Goal: Task Accomplishment & Management: Manage account settings

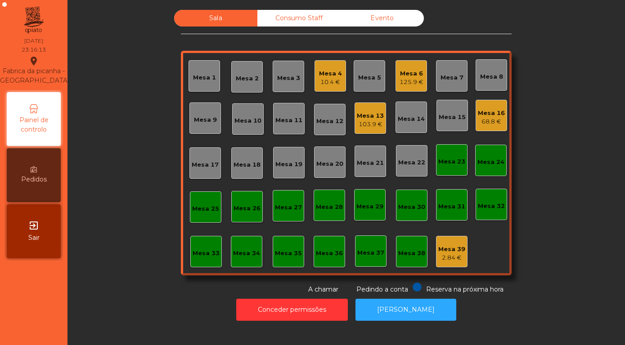
click at [27, 233] on div "exit_to_app Sair" at bounding box center [34, 232] width 54 height 54
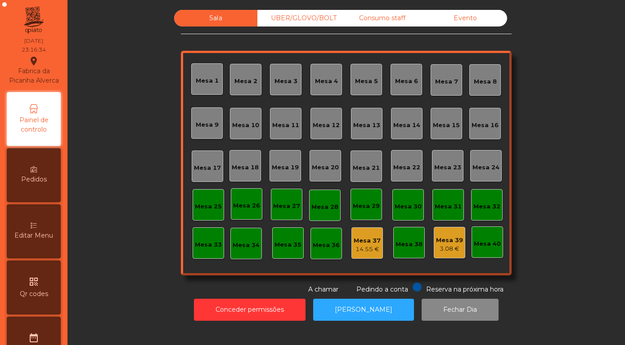
click at [465, 25] on div "Evento" at bounding box center [465, 18] width 83 height 17
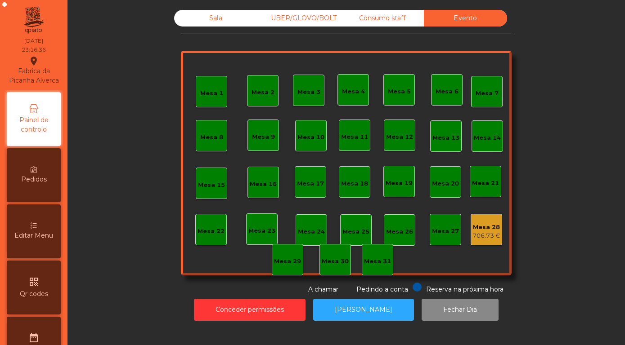
click at [212, 27] on div "Sala" at bounding box center [215, 18] width 83 height 17
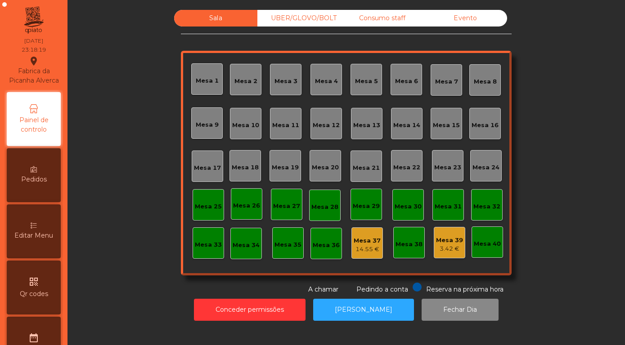
click at [125, 121] on div "Sala UBER/GLOVO/BOLT Consumo staff Evento [GEOGRAPHIC_DATA] 2 [GEOGRAPHIC_DATA]…" at bounding box center [346, 152] width 533 height 285
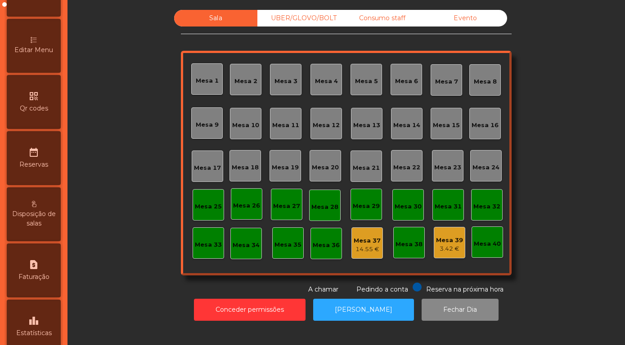
scroll to position [257, 0]
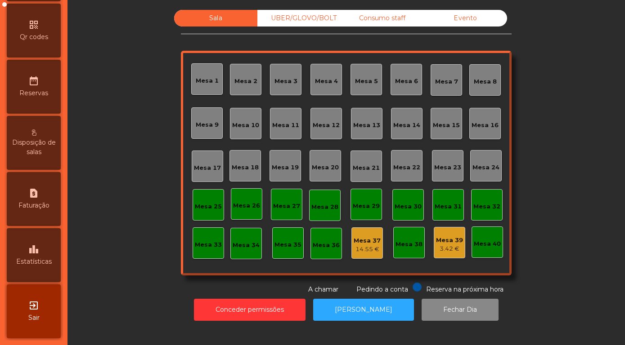
click at [27, 268] on div "leaderboard Estatísticas" at bounding box center [34, 256] width 54 height 54
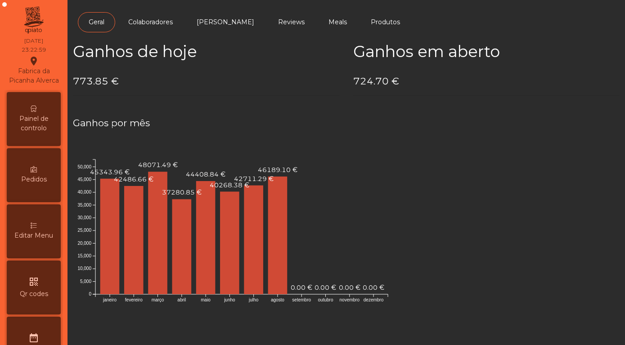
click at [39, 122] on span "Painel de controlo" at bounding box center [33, 123] width 49 height 19
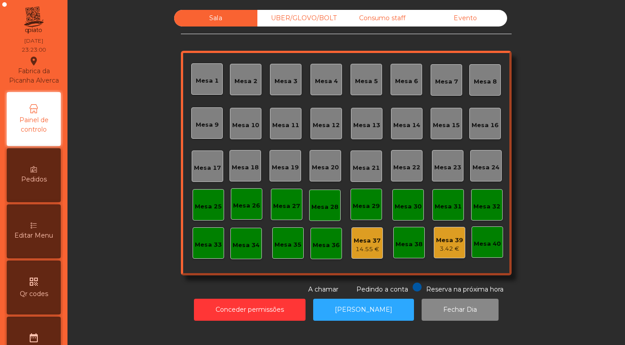
click at [466, 22] on div "Evento" at bounding box center [465, 18] width 83 height 17
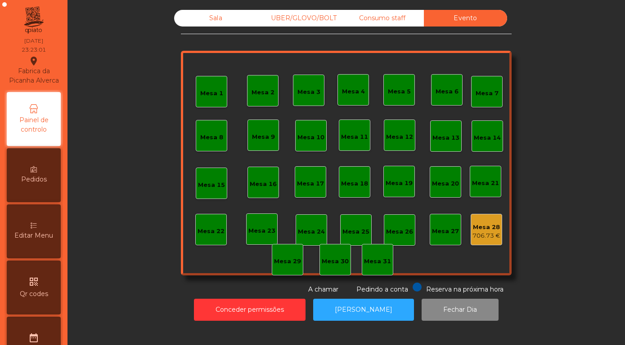
click at [487, 241] on div "706.73 €" at bounding box center [486, 236] width 28 height 9
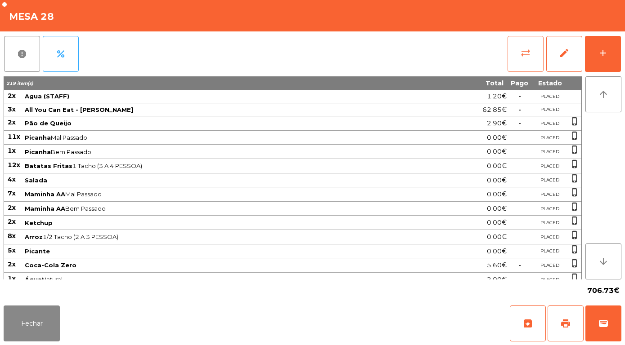
click at [522, 58] on span "sync_alt" at bounding box center [525, 53] width 11 height 11
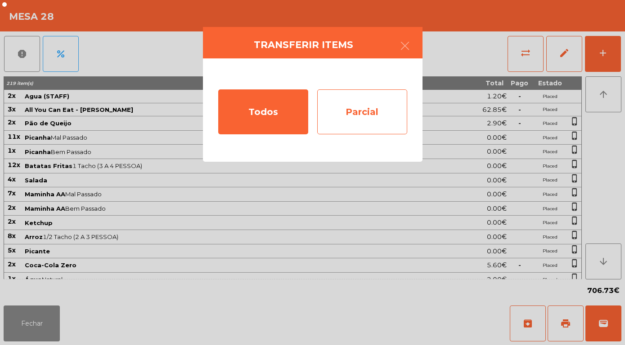
click at [359, 112] on div "Parcial" at bounding box center [362, 112] width 90 height 45
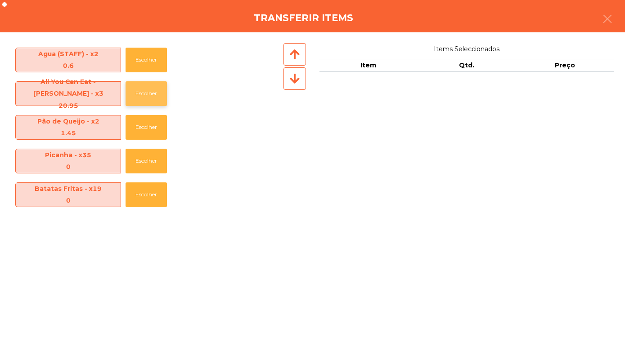
click at [147, 95] on button "Escolher" at bounding box center [146, 93] width 41 height 25
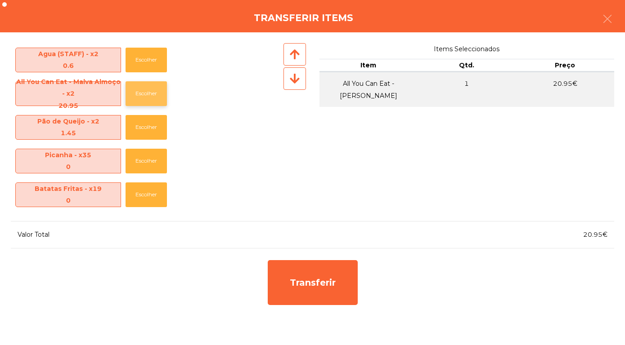
click at [147, 93] on button "Escolher" at bounding box center [146, 93] width 41 height 25
click at [146, 91] on button "Escolher" at bounding box center [146, 93] width 41 height 25
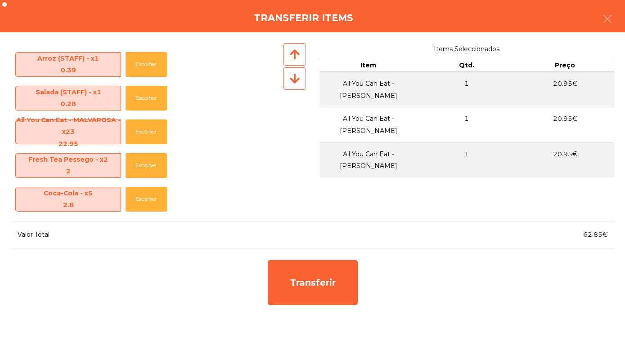
scroll to position [505, 0]
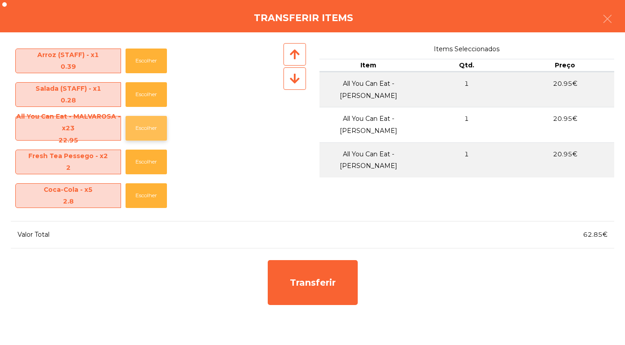
click at [143, 130] on button "Escolher" at bounding box center [146, 128] width 41 height 25
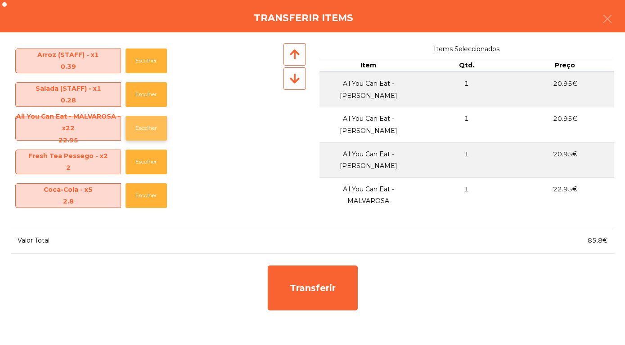
click at [134, 132] on button "Escolher" at bounding box center [146, 128] width 41 height 25
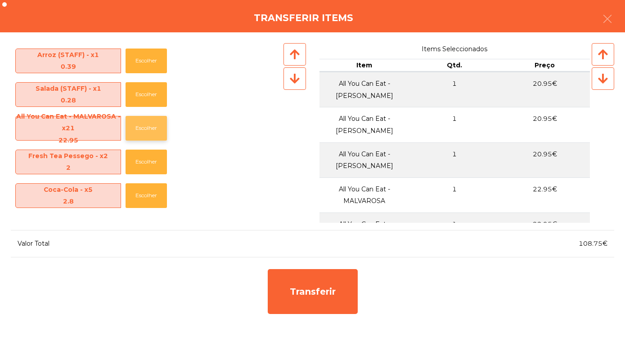
click at [145, 130] on button "Escolher" at bounding box center [146, 128] width 41 height 25
click at [153, 125] on button "Escolher" at bounding box center [146, 128] width 41 height 25
click at [156, 128] on button "Escolher" at bounding box center [146, 128] width 41 height 25
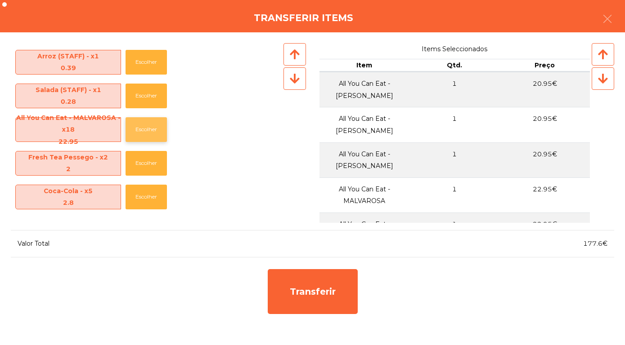
click at [158, 132] on button "Escolher" at bounding box center [146, 129] width 41 height 25
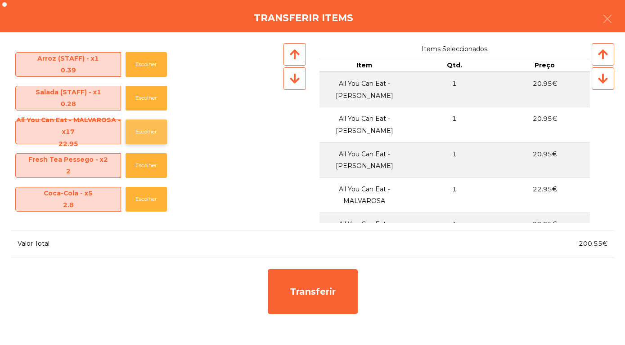
click at [158, 125] on button "Escolher" at bounding box center [146, 132] width 41 height 25
click at [152, 131] on button "Escolher" at bounding box center [146, 132] width 41 height 25
click at [148, 133] on button "Escolher" at bounding box center [146, 132] width 41 height 25
click at [144, 136] on button "Escolher" at bounding box center [146, 132] width 41 height 25
click at [151, 135] on button "Escolher" at bounding box center [146, 132] width 41 height 25
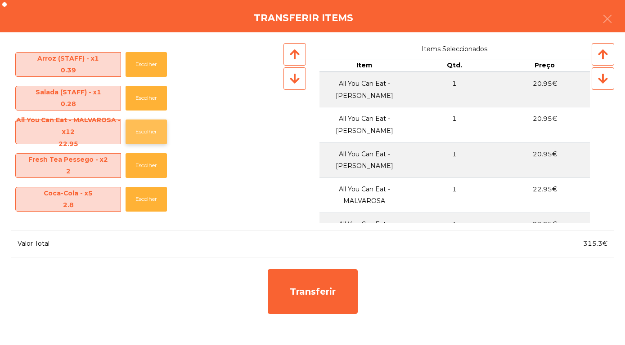
click at [151, 130] on button "Escolher" at bounding box center [146, 132] width 41 height 25
click at [153, 130] on button "Escolher" at bounding box center [146, 132] width 41 height 25
click at [153, 127] on button "Escolher" at bounding box center [146, 132] width 41 height 25
click at [157, 134] on button "Escolher" at bounding box center [146, 132] width 41 height 25
click at [156, 139] on button "Escolher" at bounding box center [146, 132] width 41 height 25
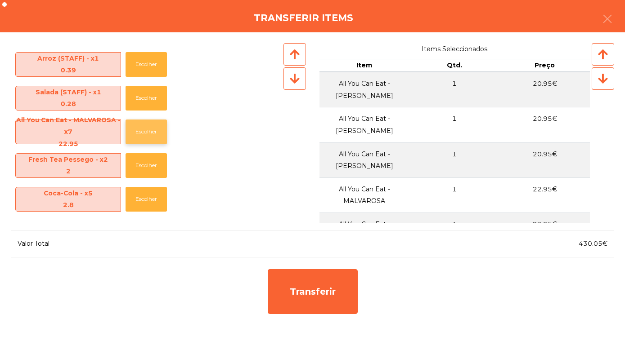
scroll to position [502, 0]
click at [149, 130] on button "Escolher" at bounding box center [146, 131] width 41 height 25
click at [155, 124] on button "Escolher" at bounding box center [146, 131] width 41 height 25
click at [153, 138] on button "Escolher" at bounding box center [146, 131] width 41 height 25
click at [144, 127] on button "Escolher" at bounding box center [146, 131] width 41 height 25
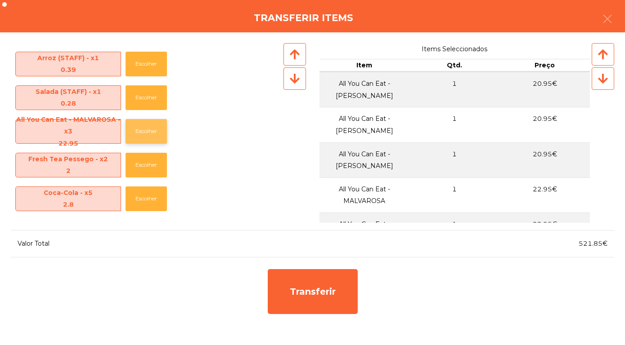
click at [150, 128] on button "Escolher" at bounding box center [146, 131] width 41 height 25
click at [146, 130] on button "Escolher" at bounding box center [146, 131] width 41 height 25
click at [148, 132] on button "Escolher" at bounding box center [146, 131] width 41 height 25
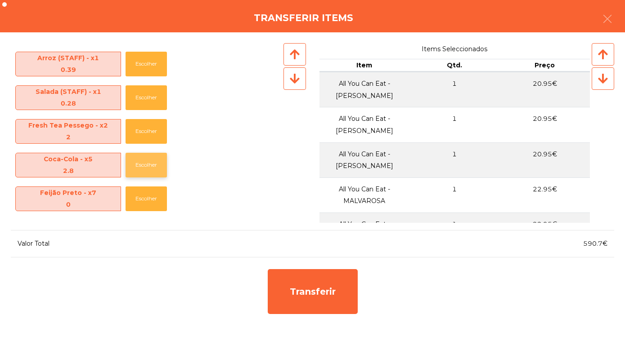
click at [143, 168] on button "Escolher" at bounding box center [146, 165] width 41 height 25
click at [148, 172] on button "Escolher" at bounding box center [146, 165] width 41 height 25
click at [150, 171] on button "Escolher" at bounding box center [146, 165] width 41 height 25
click at [148, 170] on button "Escolher" at bounding box center [146, 165] width 41 height 25
click at [147, 169] on button "Escolher" at bounding box center [146, 165] width 41 height 25
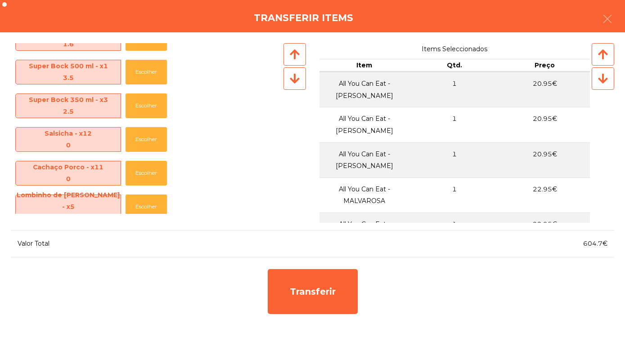
scroll to position [662, 0]
click at [144, 108] on button "Escolher" at bounding box center [146, 106] width 41 height 25
click at [155, 113] on button "Escolher" at bounding box center [146, 106] width 41 height 25
click at [147, 111] on button "Escolher" at bounding box center [146, 106] width 41 height 25
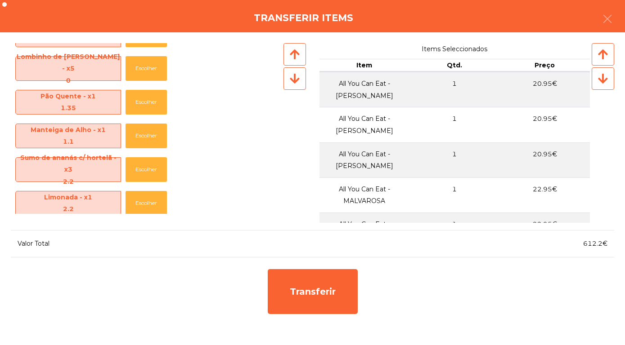
scroll to position [776, 0]
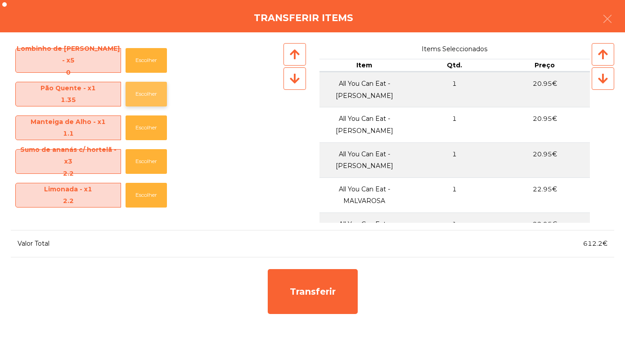
click at [145, 94] on button "Escolher" at bounding box center [146, 94] width 41 height 25
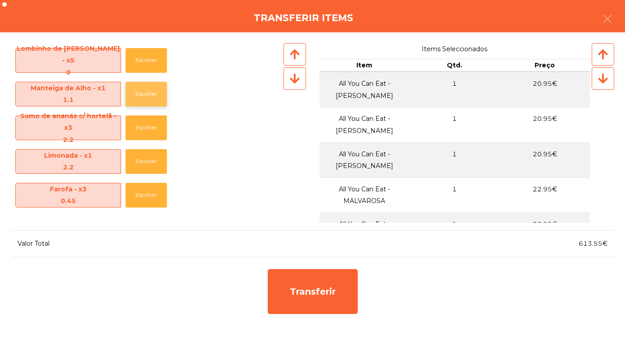
click at [146, 96] on button "Escolher" at bounding box center [146, 94] width 41 height 25
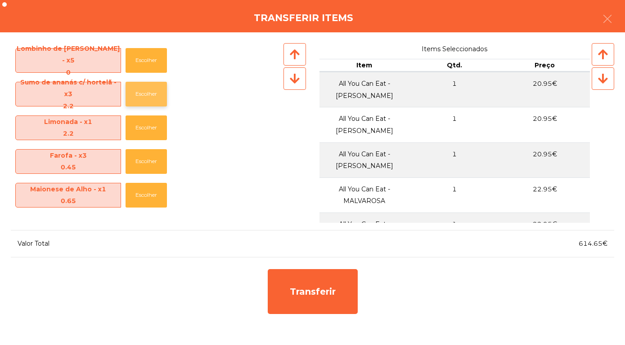
click at [148, 97] on button "Escolher" at bounding box center [146, 94] width 41 height 25
click at [152, 100] on button "Escolher" at bounding box center [146, 94] width 41 height 25
click at [146, 101] on button "Escolher" at bounding box center [146, 94] width 41 height 25
click at [148, 95] on button "Escolher" at bounding box center [146, 94] width 41 height 25
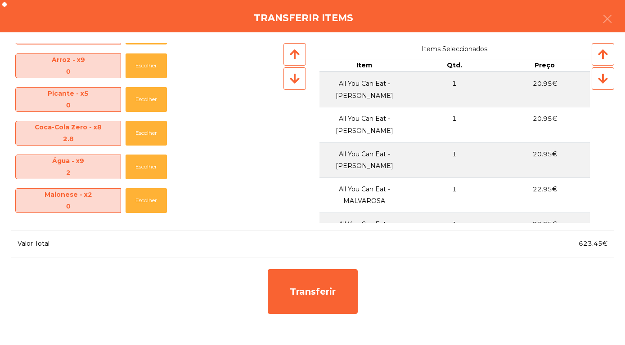
scroll to position [237, 0]
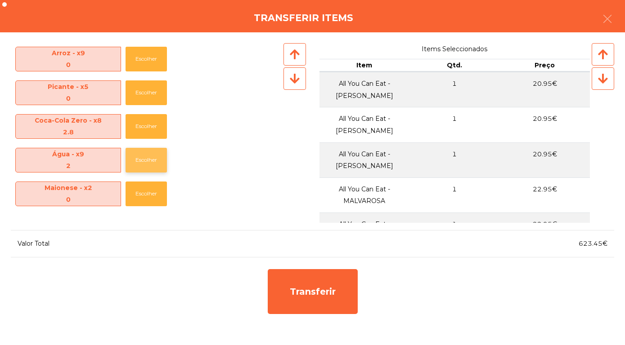
click at [149, 163] on button "Escolher" at bounding box center [146, 160] width 41 height 25
click at [143, 170] on button "Escolher" at bounding box center [146, 160] width 41 height 25
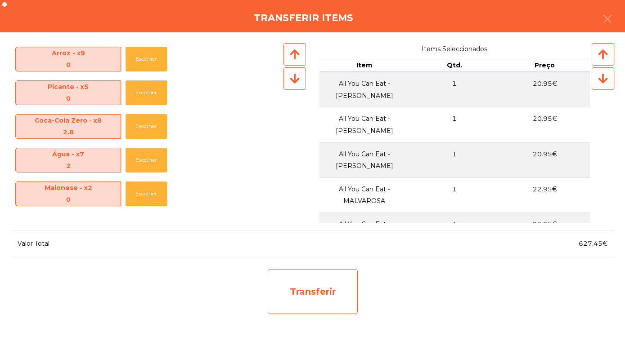
click at [293, 290] on div "Transferir" at bounding box center [313, 291] width 90 height 45
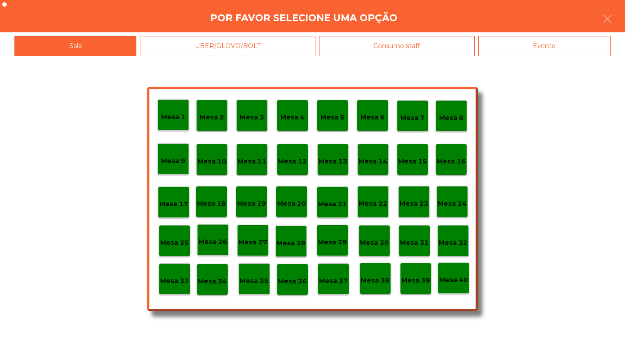
click at [362, 239] on p "Mesa 30" at bounding box center [374, 243] width 29 height 10
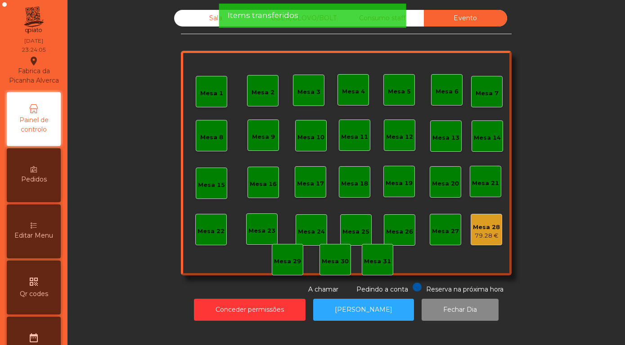
click at [293, 75] on div "Mesa 3" at bounding box center [308, 90] width 31 height 31
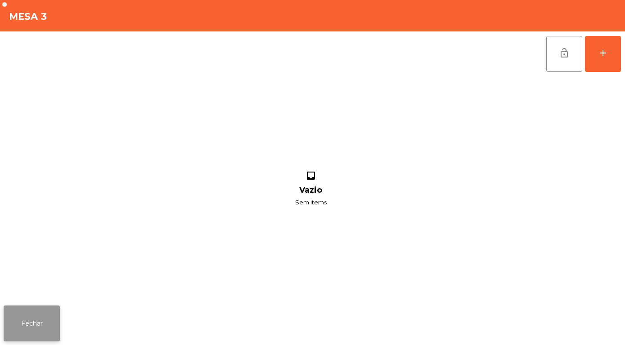
click at [26, 325] on button "Fechar" at bounding box center [32, 324] width 56 height 36
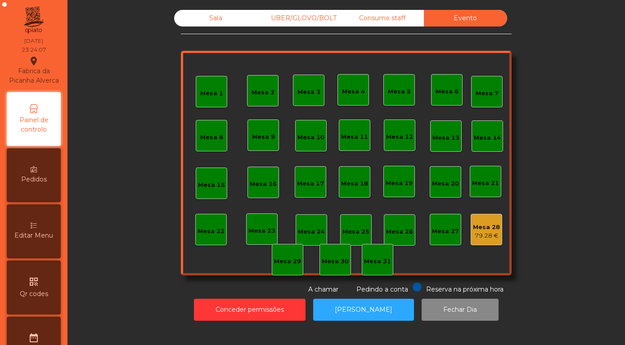
click at [215, 19] on div "Sala UBER/GLOVO/BOLT Consumo staff Evento" at bounding box center [340, 18] width 333 height 17
click at [219, 27] on div "Sala" at bounding box center [215, 18] width 83 height 17
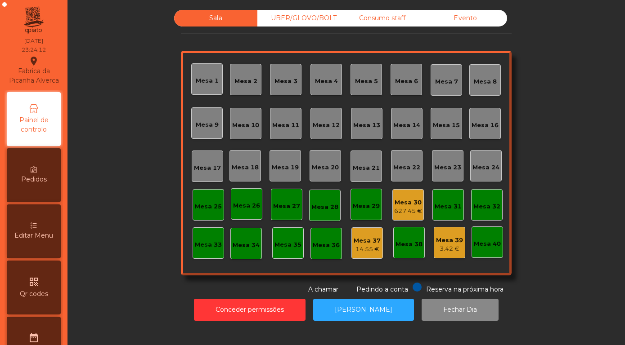
click at [406, 216] on div "627.45 €" at bounding box center [408, 211] width 28 height 9
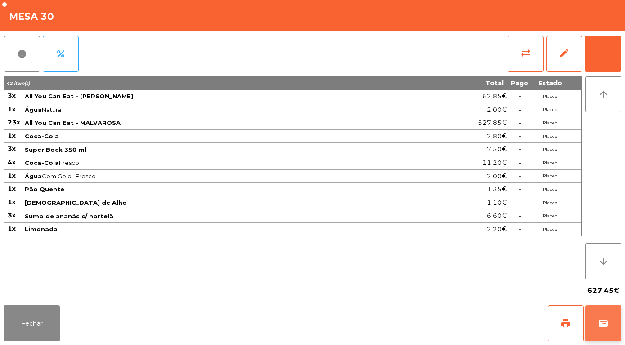
click at [610, 324] on button "wallet" at bounding box center [603, 324] width 36 height 36
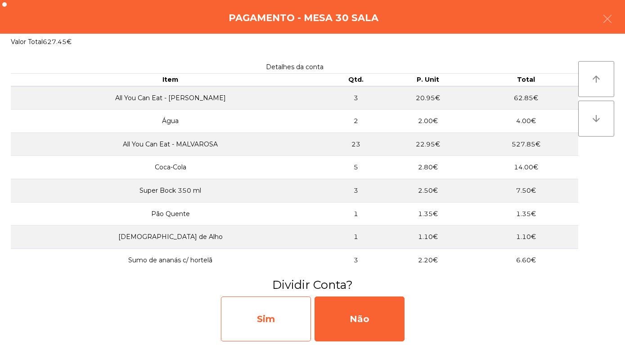
click at [258, 323] on div "Sim" at bounding box center [266, 319] width 90 height 45
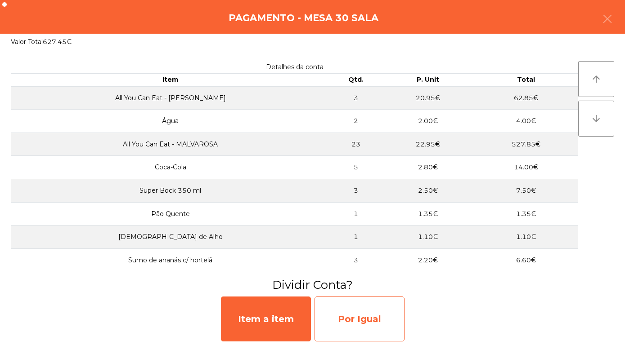
click at [363, 316] on div "Por Igual" at bounding box center [359, 319] width 90 height 45
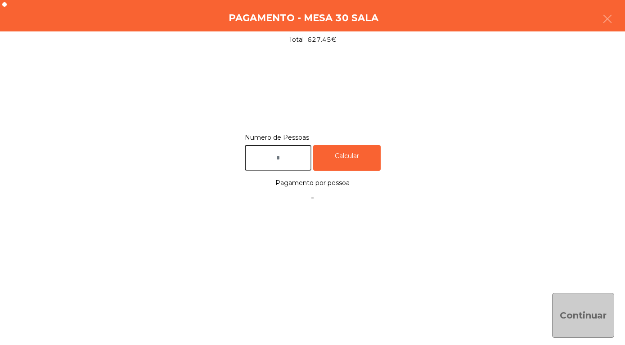
click at [278, 151] on input "text" at bounding box center [278, 158] width 67 height 26
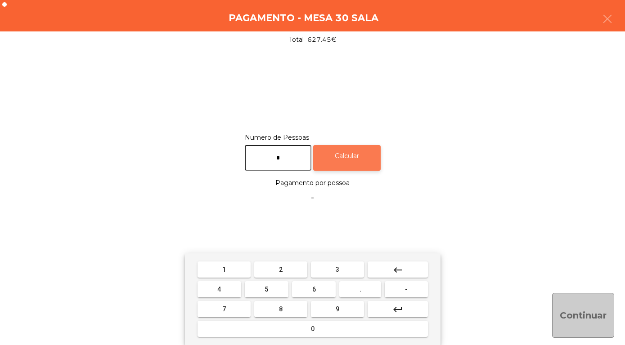
type input "*"
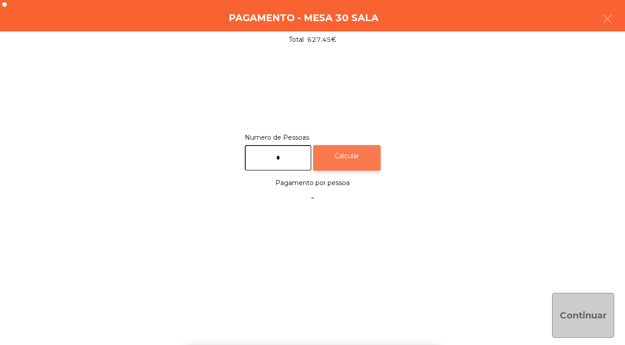
click at [360, 167] on div "Calcular" at bounding box center [346, 158] width 67 height 26
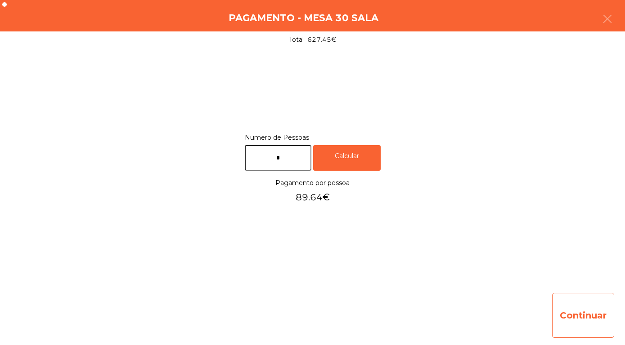
click at [579, 318] on button "Continuar" at bounding box center [583, 315] width 62 height 45
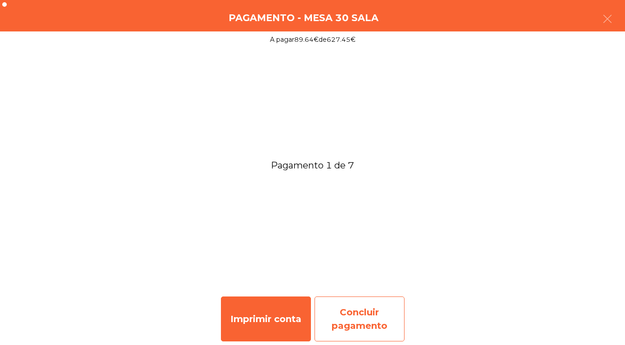
click at [359, 323] on div "Concluir pagamento" at bounding box center [359, 319] width 90 height 45
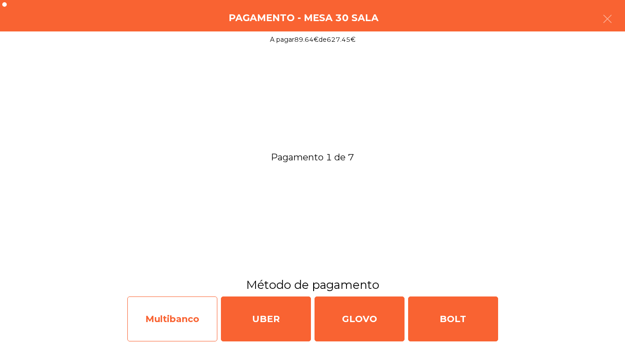
click at [172, 314] on div "Multibanco" at bounding box center [172, 319] width 90 height 45
select select "**"
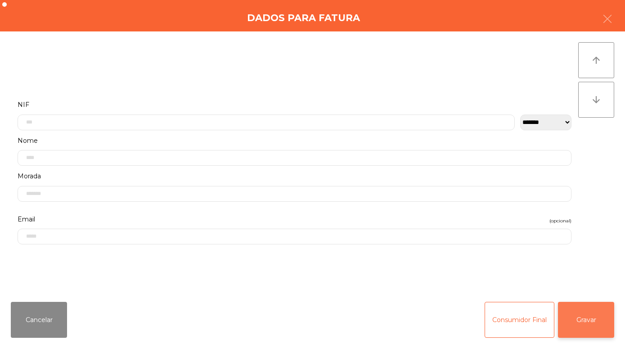
click at [590, 317] on button "Gravar" at bounding box center [586, 320] width 56 height 36
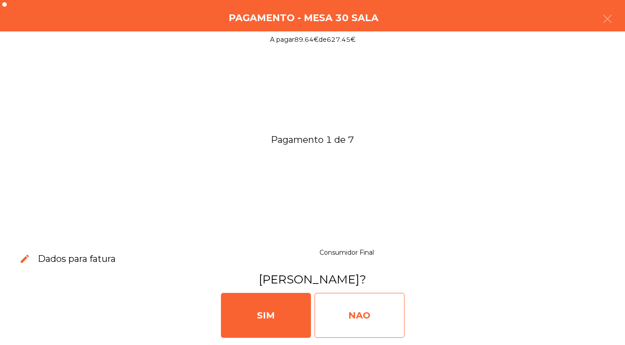
click at [349, 307] on div "NAO" at bounding box center [359, 315] width 90 height 45
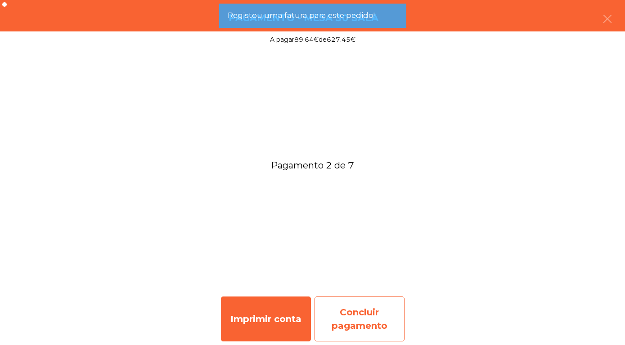
click at [345, 320] on div "Concluir pagamento" at bounding box center [359, 319] width 90 height 45
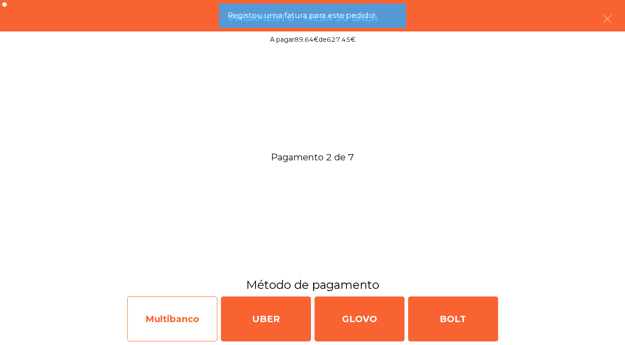
click at [165, 322] on div "Multibanco" at bounding box center [172, 319] width 90 height 45
select select "**"
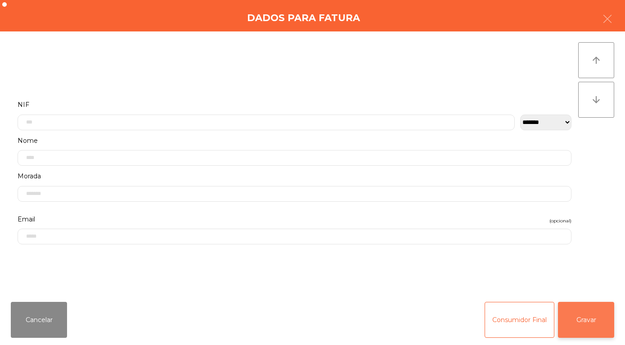
click at [592, 316] on button "Gravar" at bounding box center [586, 320] width 56 height 36
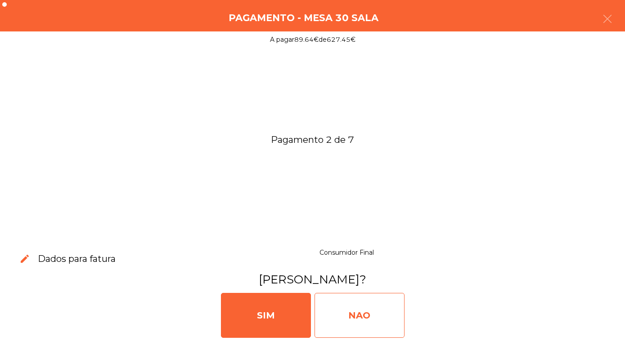
click at [340, 324] on div "NAO" at bounding box center [359, 315] width 90 height 45
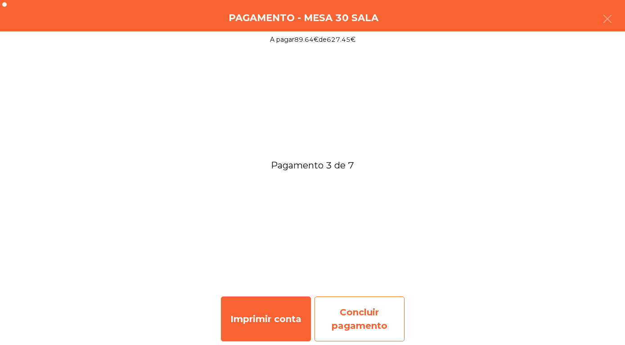
click at [345, 323] on div "Concluir pagamento" at bounding box center [359, 319] width 90 height 45
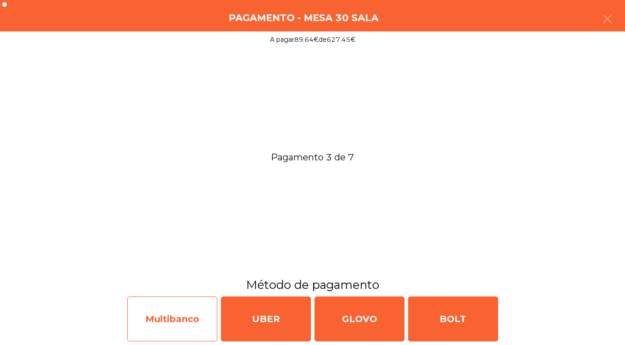
click at [169, 323] on div "Multibanco" at bounding box center [172, 319] width 90 height 45
select select "**"
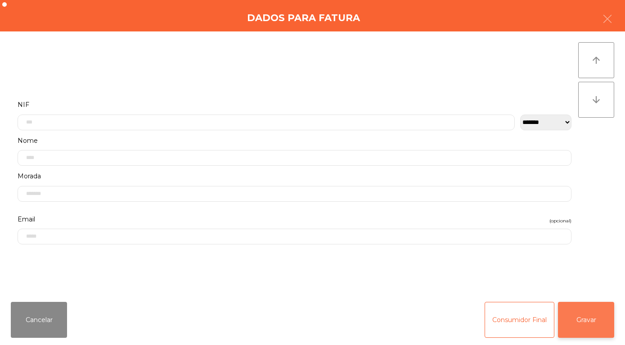
click at [585, 322] on button "Gravar" at bounding box center [586, 320] width 56 height 36
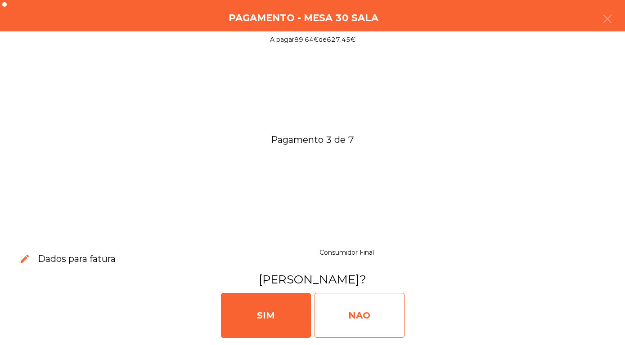
click at [360, 314] on div "NAO" at bounding box center [359, 315] width 90 height 45
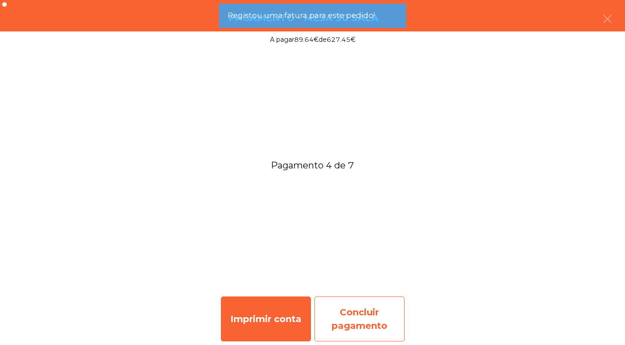
click at [359, 311] on div "Concluir pagamento" at bounding box center [359, 319] width 90 height 45
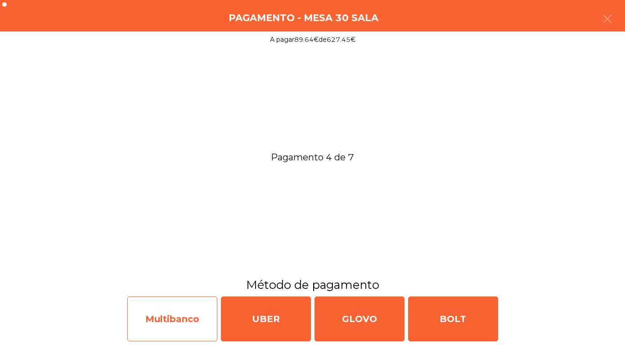
click at [147, 322] on div "Multibanco" at bounding box center [172, 319] width 90 height 45
select select "**"
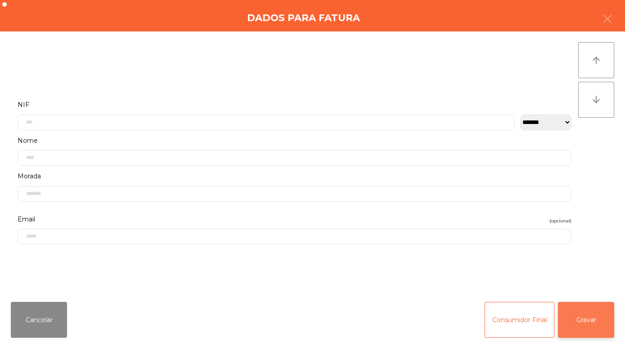
click at [585, 322] on button "Gravar" at bounding box center [586, 320] width 56 height 36
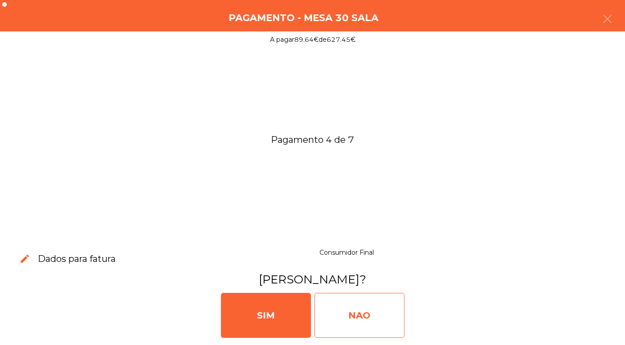
click at [364, 320] on div "NAO" at bounding box center [359, 315] width 90 height 45
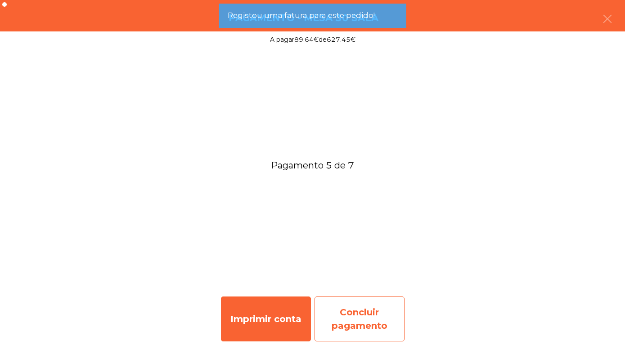
click at [372, 324] on div "Concluir pagamento" at bounding box center [359, 319] width 90 height 45
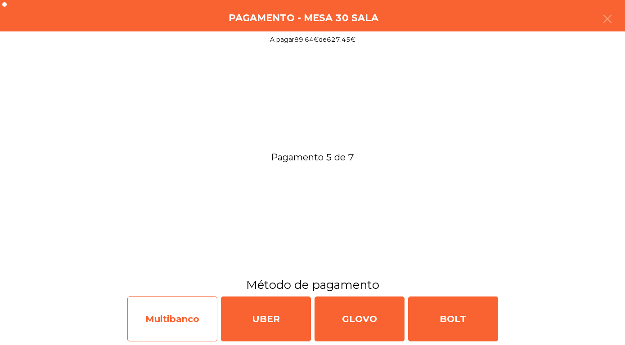
click at [166, 318] on div "Multibanco" at bounding box center [172, 319] width 90 height 45
select select "**"
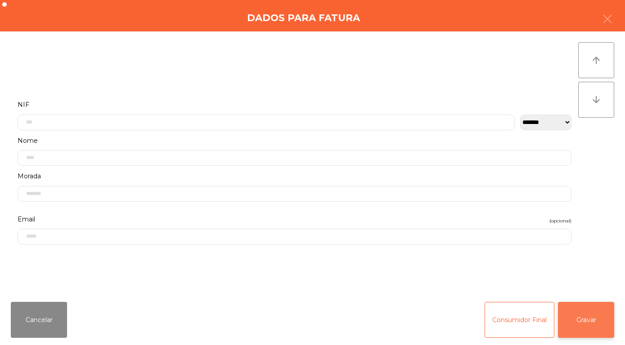
click at [589, 325] on button "Gravar" at bounding box center [586, 320] width 56 height 36
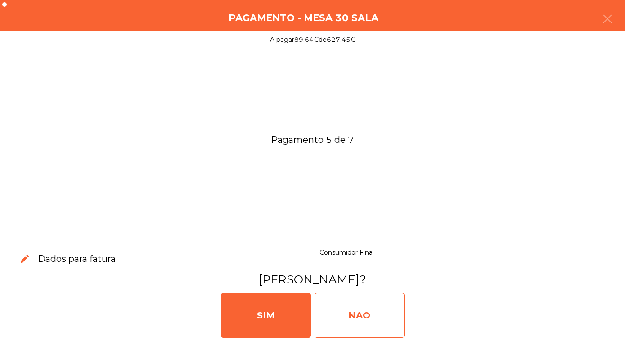
click at [355, 313] on div "NAO" at bounding box center [359, 315] width 90 height 45
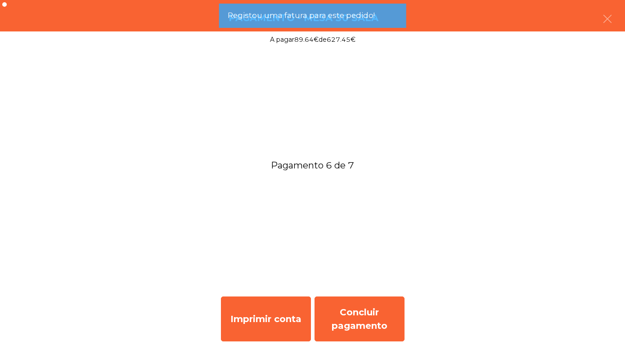
click at [359, 326] on div "Concluir pagamento" at bounding box center [359, 319] width 90 height 45
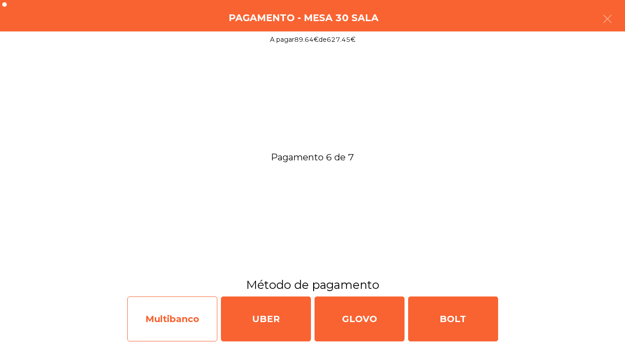
click at [177, 328] on div "Multibanco" at bounding box center [172, 319] width 90 height 45
select select "**"
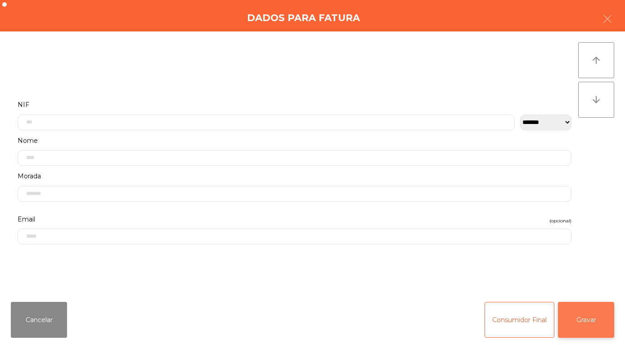
click at [597, 325] on button "Gravar" at bounding box center [586, 320] width 56 height 36
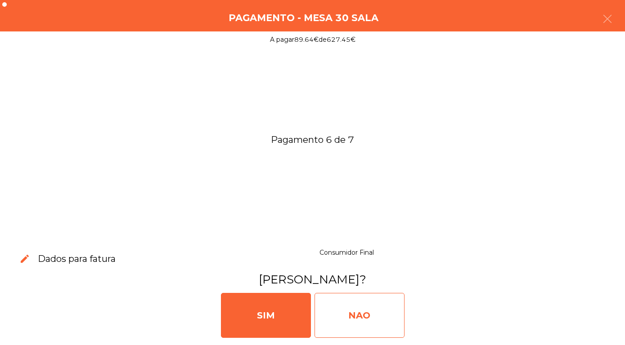
click at [355, 312] on div "NAO" at bounding box center [359, 315] width 90 height 45
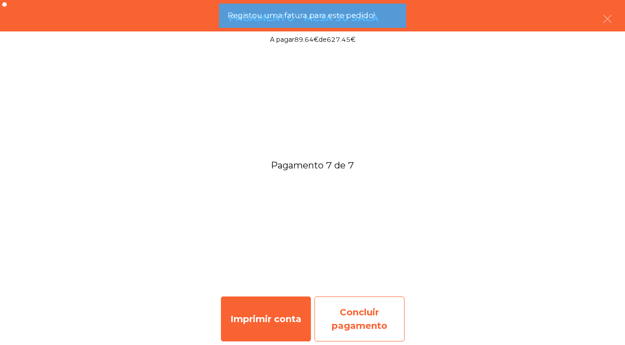
click at [369, 324] on div "Concluir pagamento" at bounding box center [359, 319] width 90 height 45
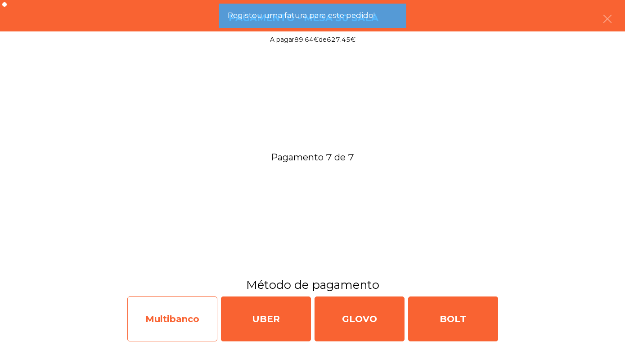
click at [165, 320] on div "Multibanco" at bounding box center [172, 319] width 90 height 45
select select "**"
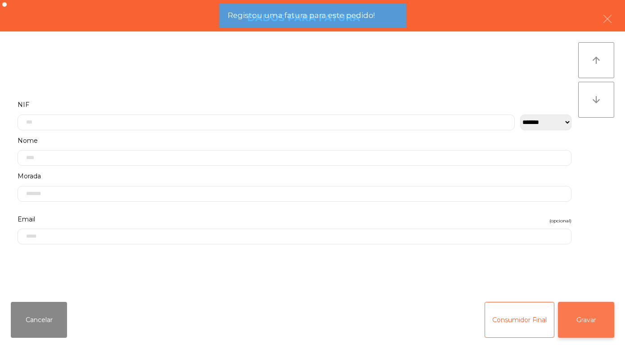
click at [577, 328] on button "Gravar" at bounding box center [586, 320] width 56 height 36
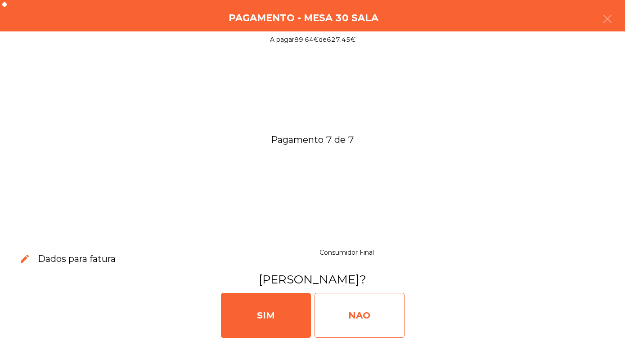
click at [345, 320] on div "NAO" at bounding box center [359, 315] width 90 height 45
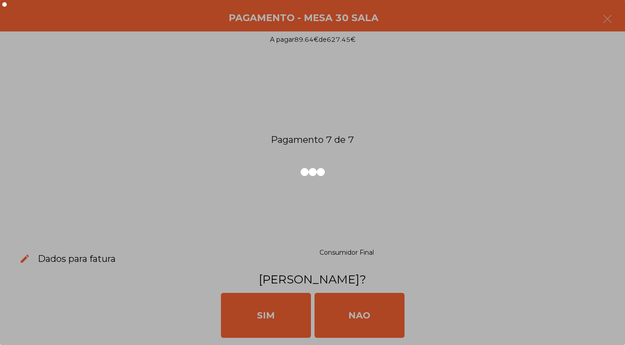
click at [347, 309] on div at bounding box center [312, 172] width 625 height 345
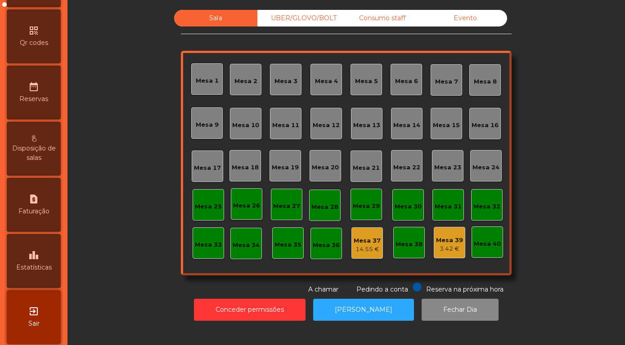
scroll to position [257, 0]
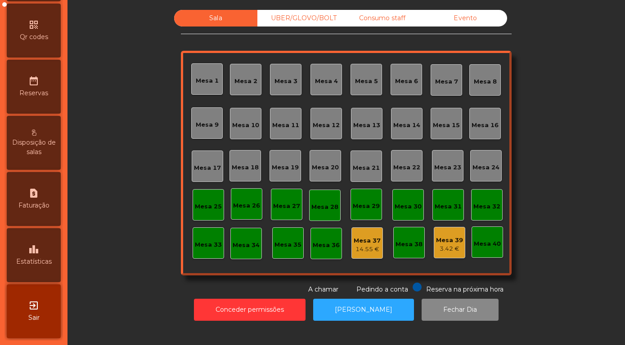
click at [42, 269] on div "leaderboard Estatísticas" at bounding box center [34, 256] width 54 height 54
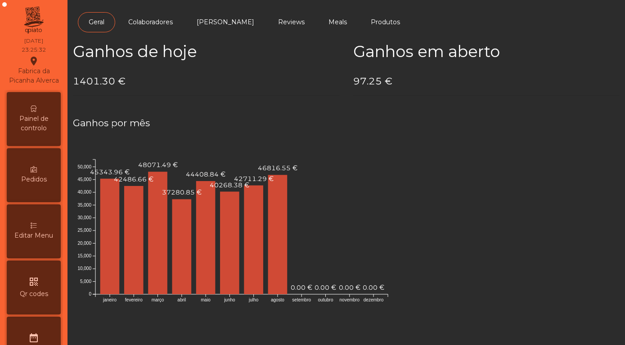
click at [23, 128] on span "Painel de controlo" at bounding box center [33, 123] width 49 height 19
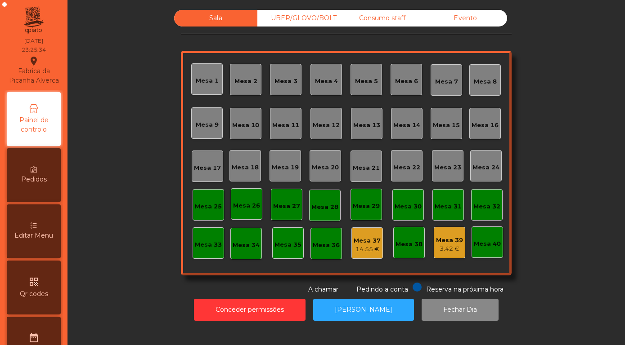
click at [468, 27] on div "Evento" at bounding box center [465, 18] width 83 height 17
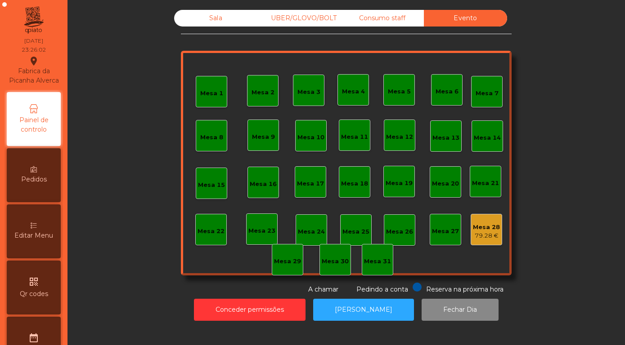
click at [491, 241] on div "79.28 €" at bounding box center [486, 236] width 27 height 9
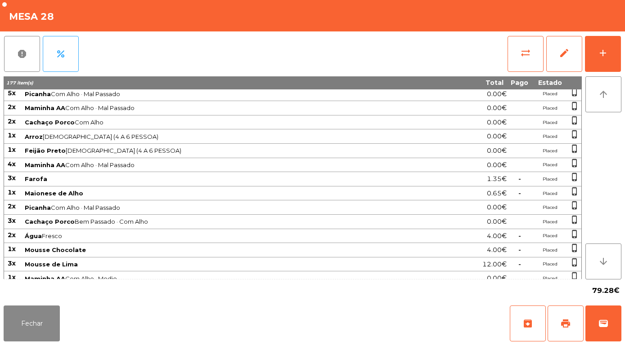
scroll to position [537, 0]
drag, startPoint x: 8, startPoint y: 97, endPoint x: 504, endPoint y: 261, distance: 522.7
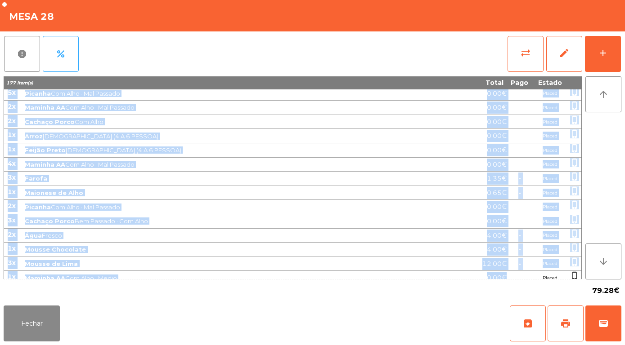
drag, startPoint x: 9, startPoint y: 95, endPoint x: 509, endPoint y: 274, distance: 530.7
copy tbody "4l Ipsu (DOLOR) 1.00€ - Sitame 5c Adi el Seddoe 2.33€ - Tempor incid_utlabo 88e…"
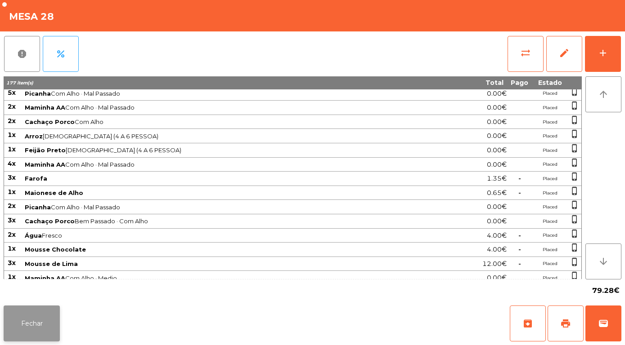
click at [29, 319] on button "Fechar" at bounding box center [32, 324] width 56 height 36
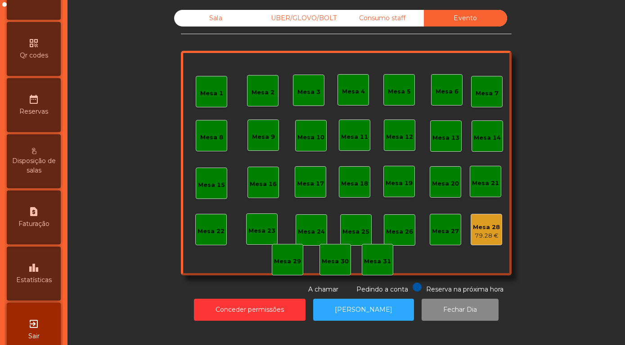
scroll to position [257, 0]
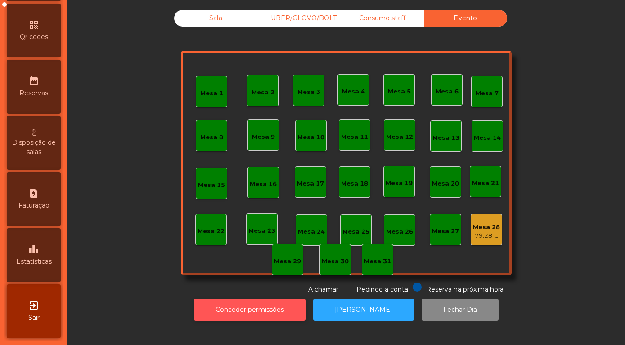
click at [243, 317] on button "Conceder permissões" at bounding box center [250, 310] width 112 height 22
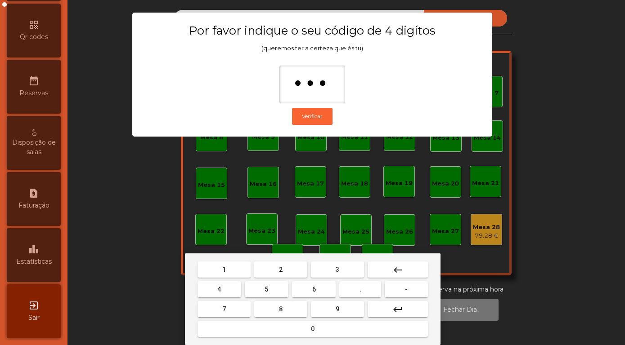
type input "****"
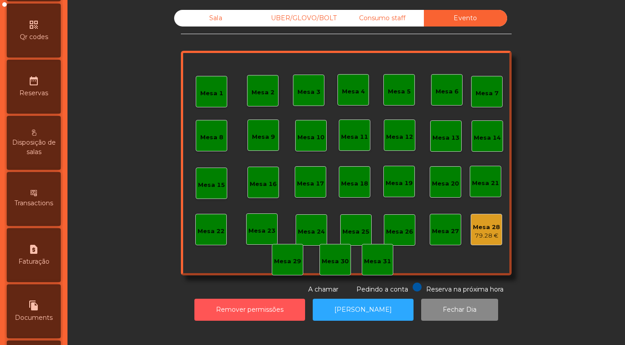
click at [483, 241] on div "79.28 €" at bounding box center [486, 236] width 27 height 9
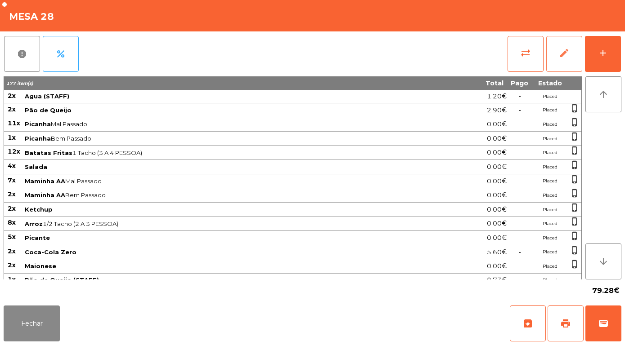
click at [565, 52] on span "edit" at bounding box center [564, 53] width 11 height 11
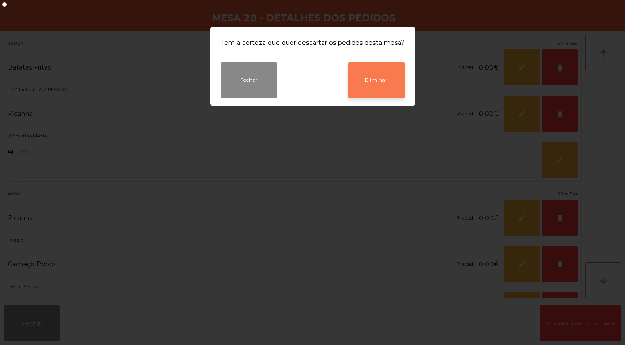
click at [383, 86] on button "Eliminar" at bounding box center [376, 81] width 56 height 36
